Goal: Find specific page/section: Find specific page/section

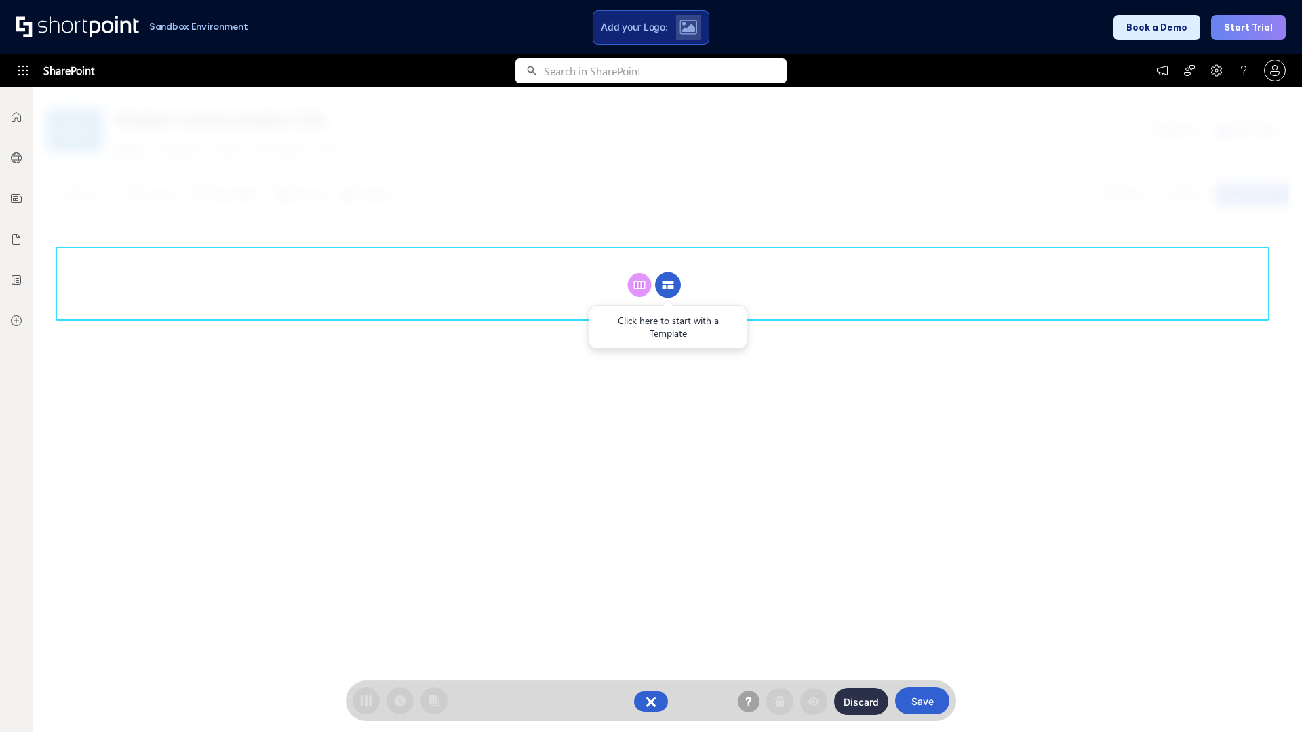
click at [668, 285] on circle at bounding box center [668, 286] width 26 height 26
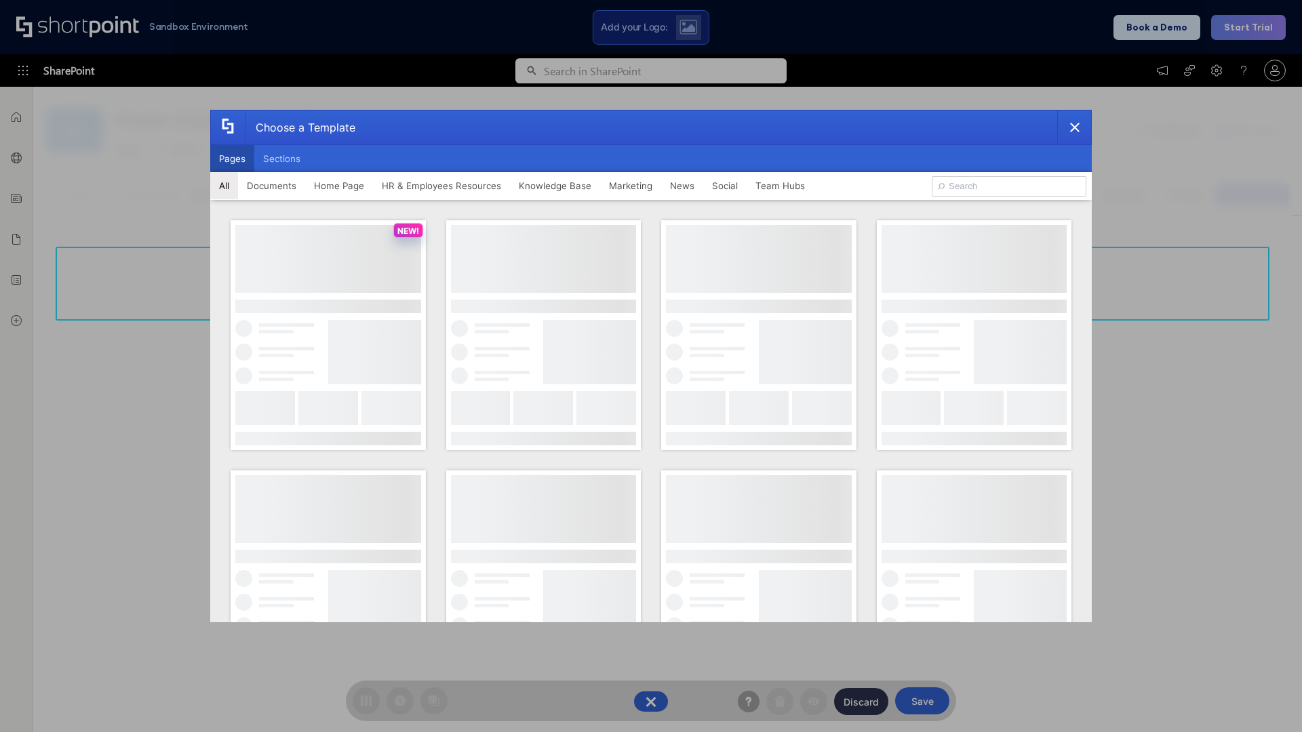
click at [232, 159] on button "Pages" at bounding box center [232, 158] width 44 height 27
type input "HR 3"
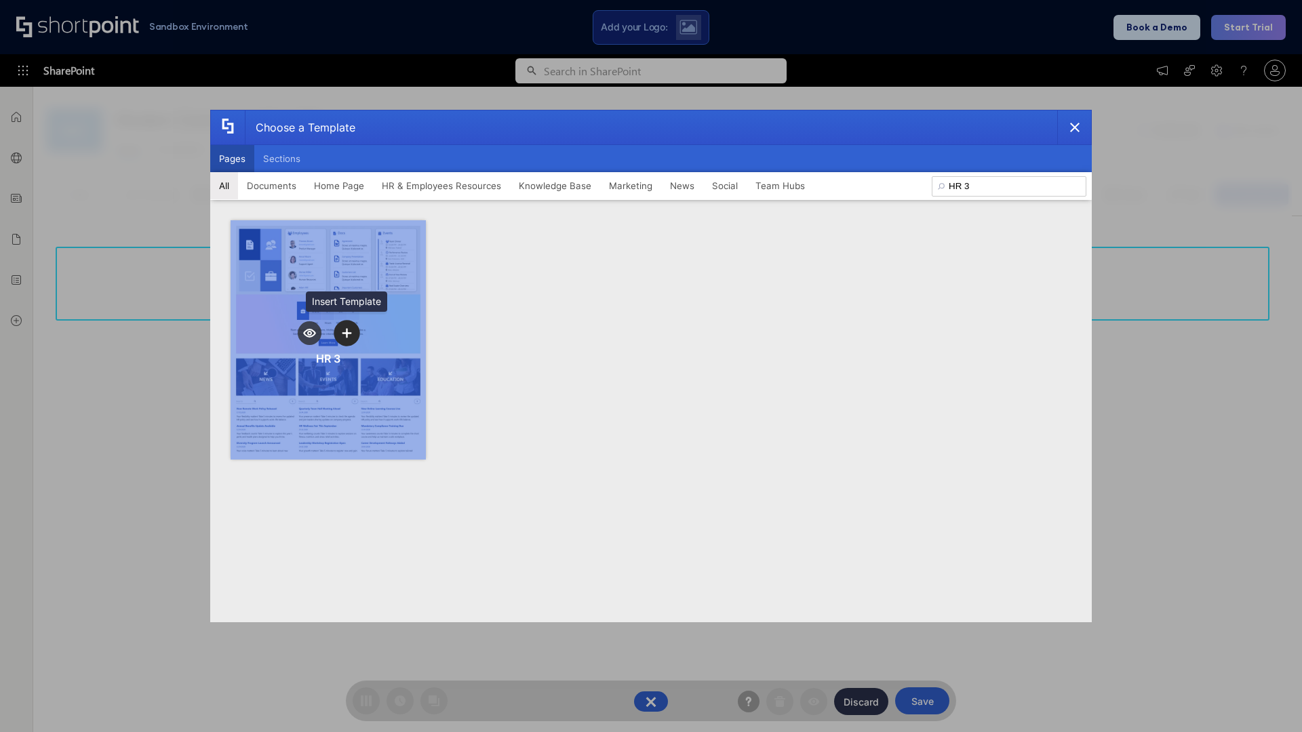
click at [346, 333] on icon "template selector" at bounding box center [346, 332] width 9 height 9
